Goal: Information Seeking & Learning: Learn about a topic

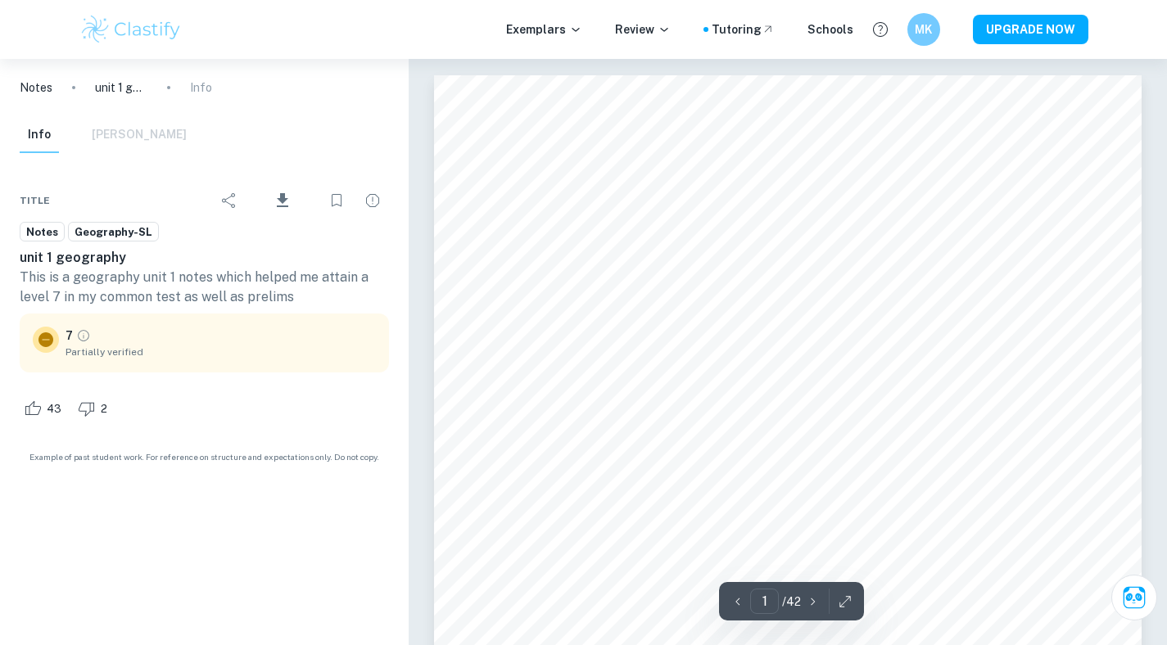
click at [41, 92] on p "Notes" at bounding box center [36, 88] width 33 height 18
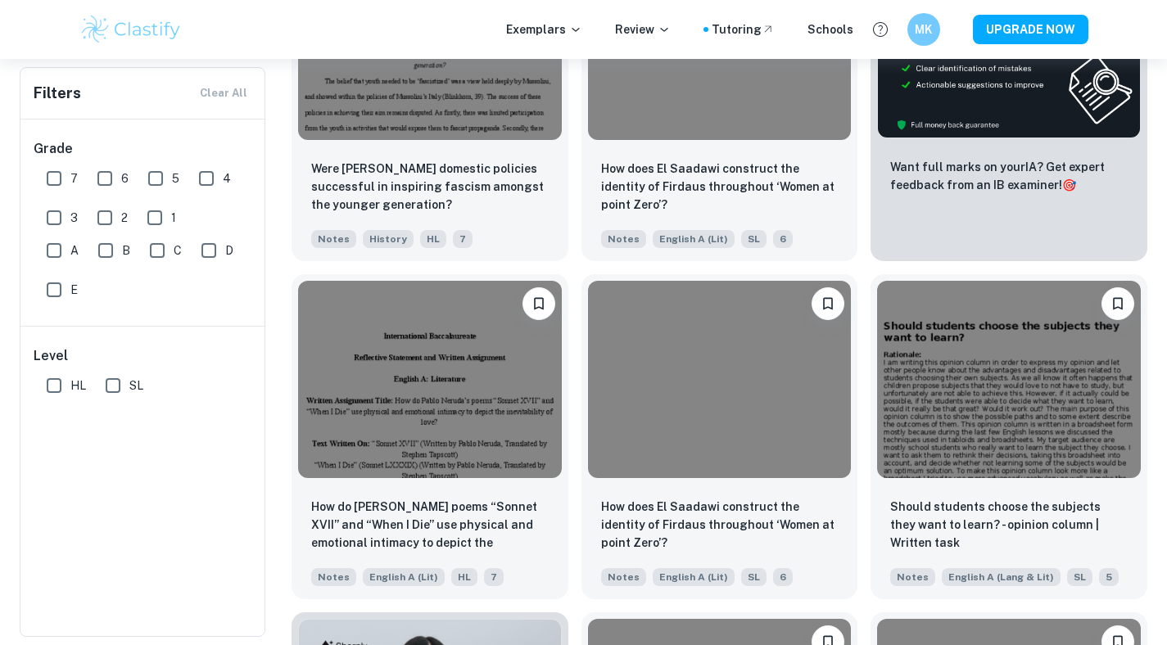
scroll to position [463, 0]
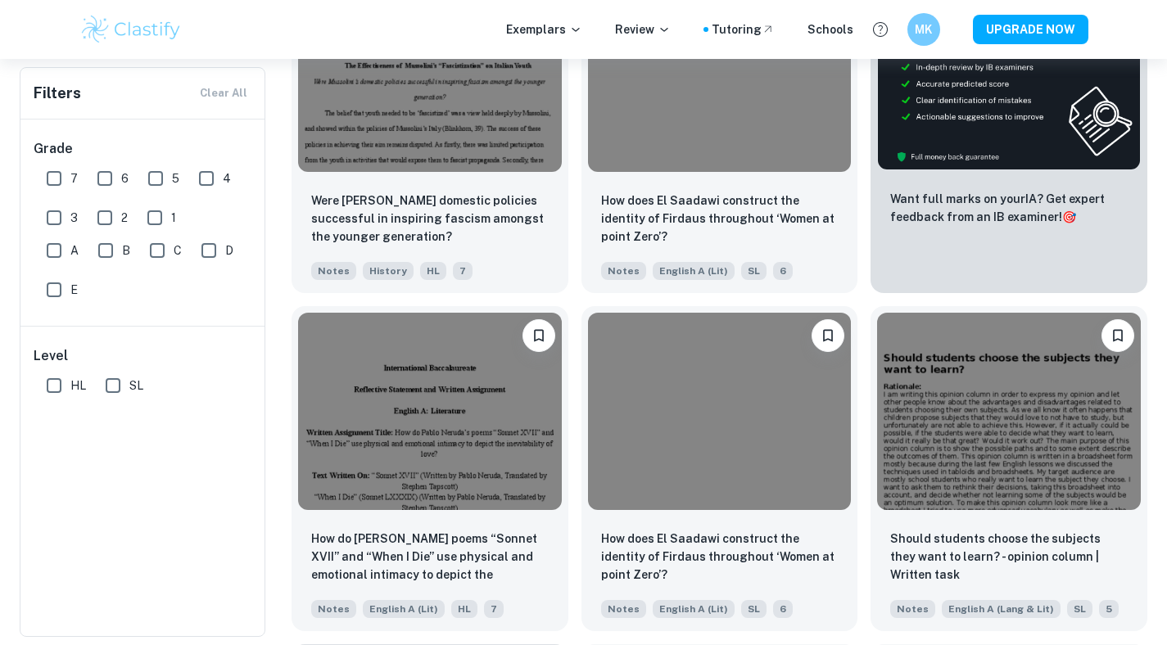
click at [230, 94] on div "Filters Clear All" at bounding box center [142, 93] width 244 height 51
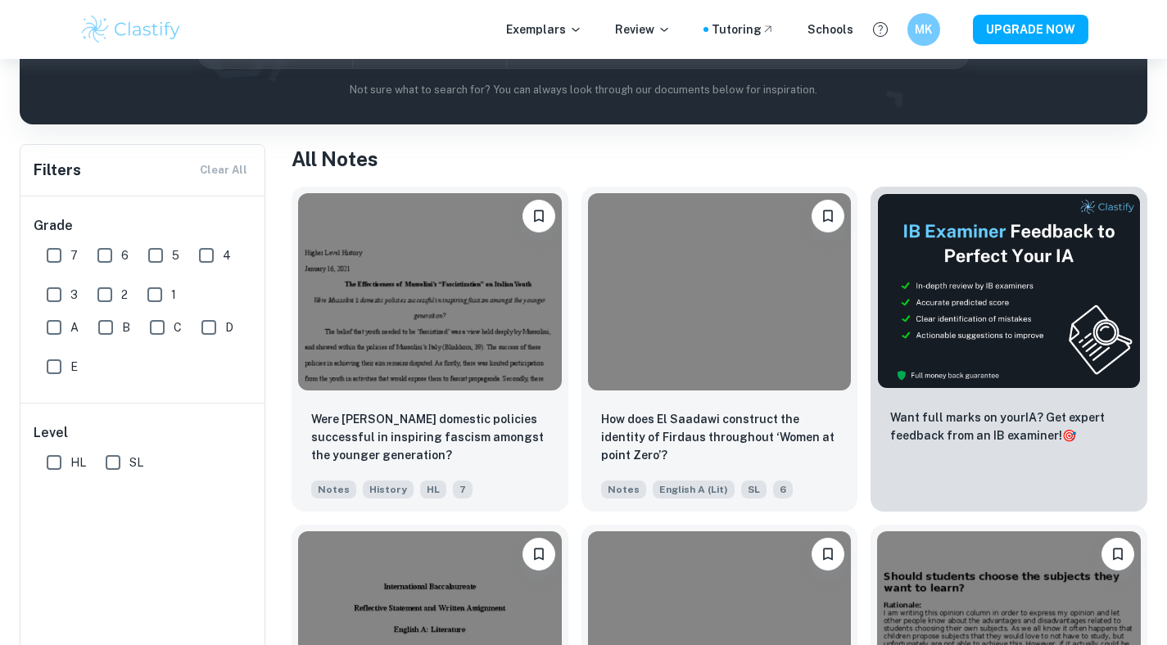
scroll to position [0, 0]
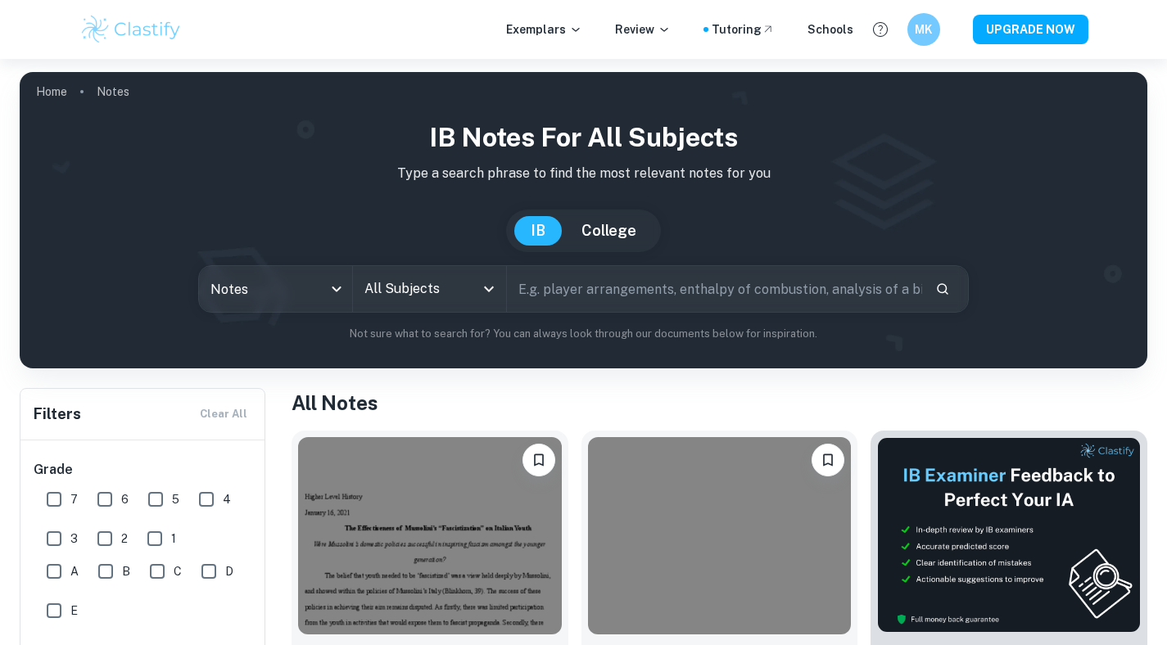
click at [482, 295] on icon "Open" at bounding box center [489, 289] width 20 height 20
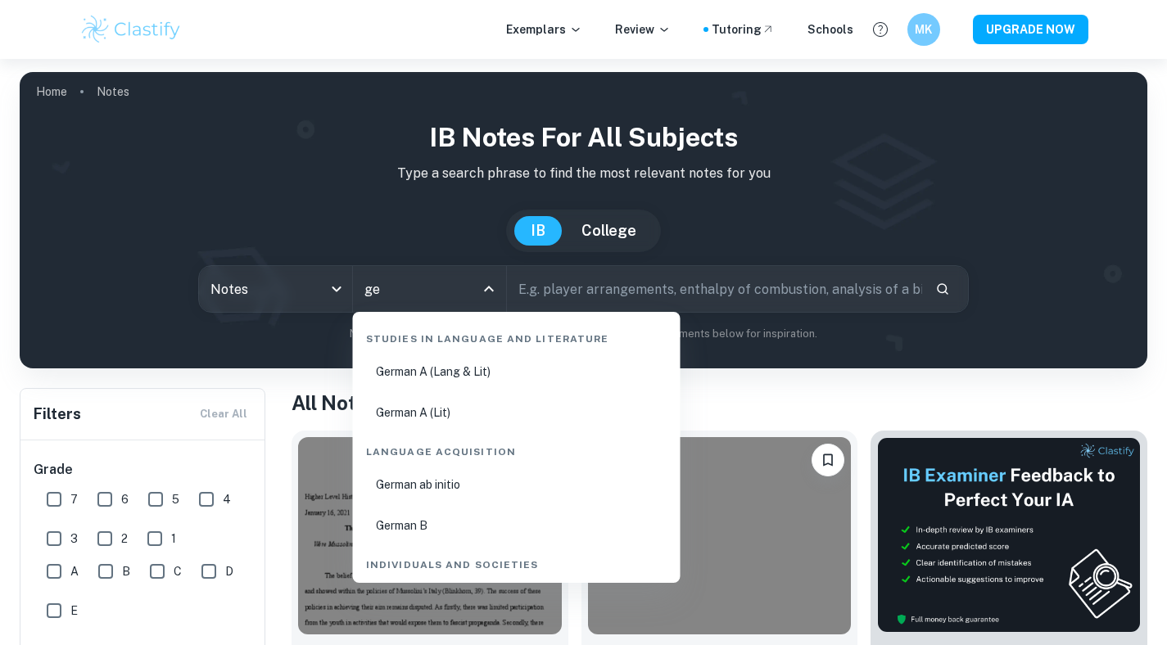
type input "geo"
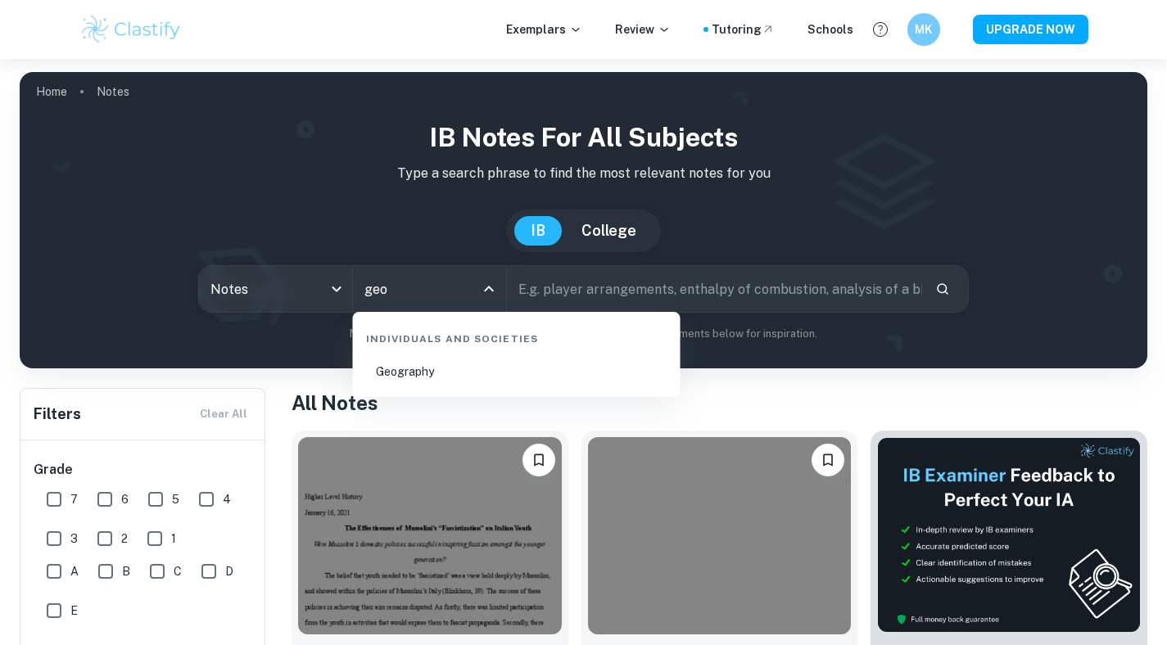
click at [426, 382] on li "Geography" at bounding box center [517, 372] width 315 height 38
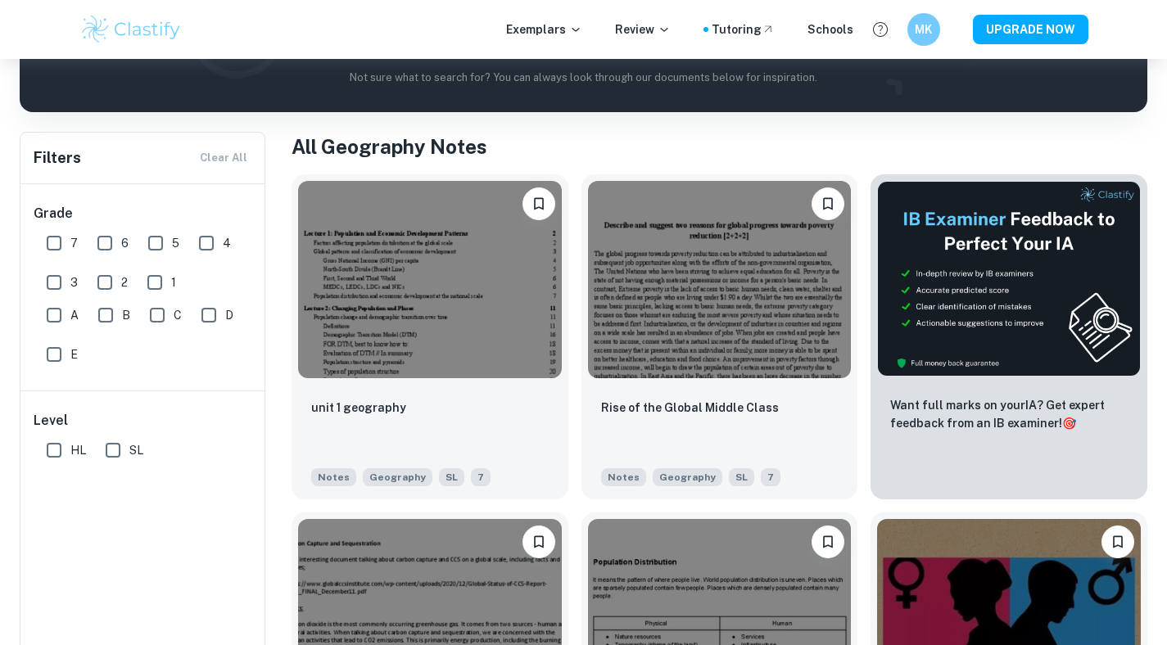
scroll to position [256, 0]
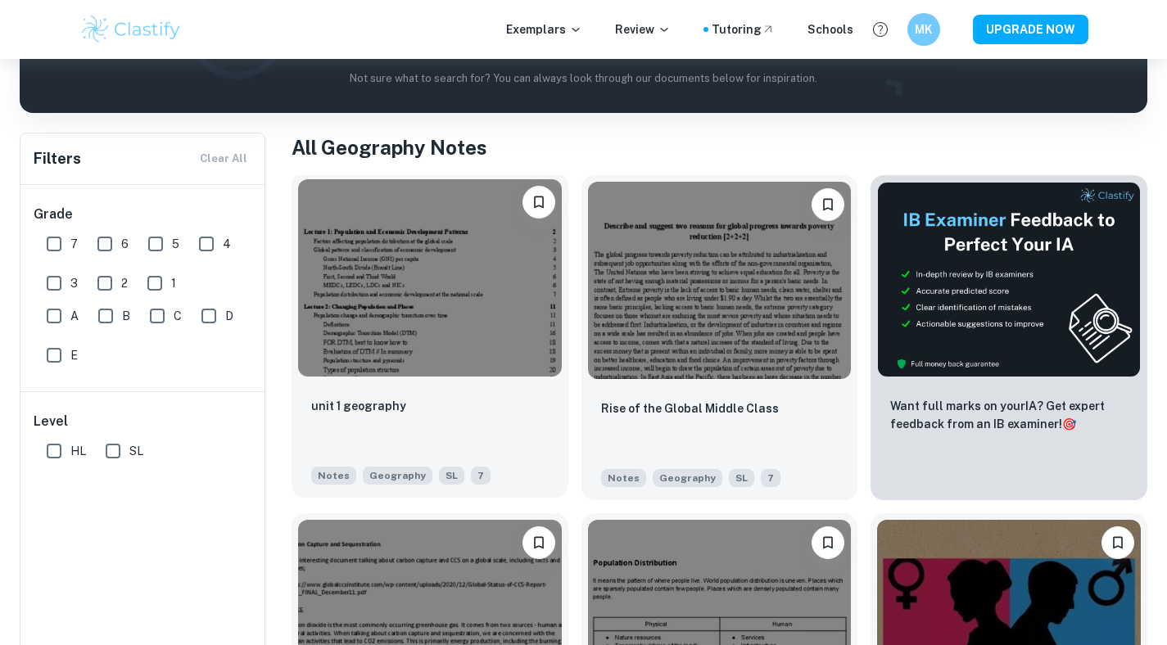
click at [523, 285] on img at bounding box center [430, 277] width 264 height 197
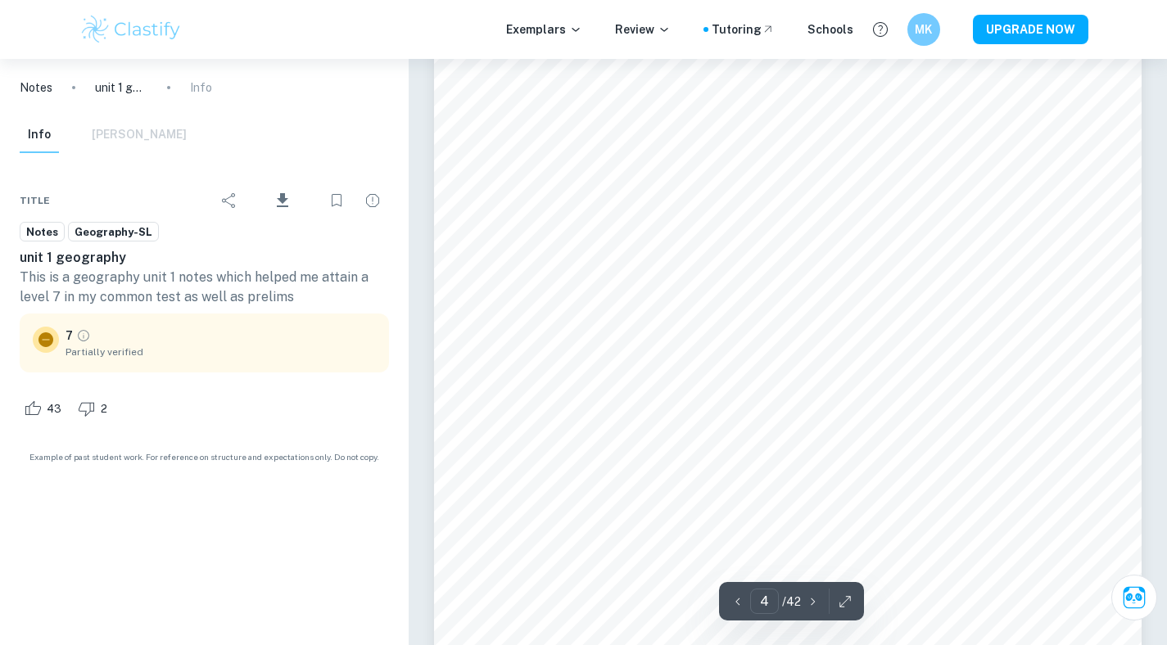
scroll to position [3321, 0]
type input "6"
